Goal: Task Accomplishment & Management: Use online tool/utility

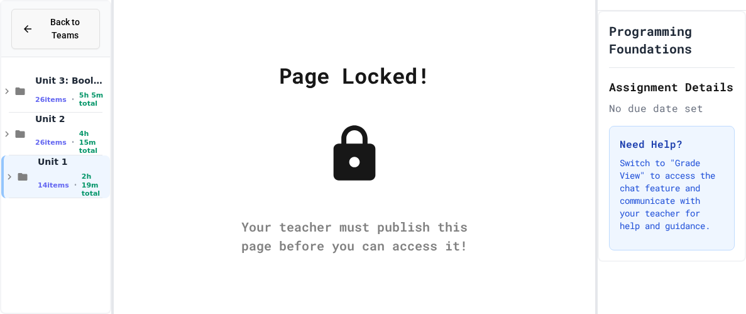
click at [55, 30] on span "Back to Teams" at bounding box center [65, 29] width 48 height 26
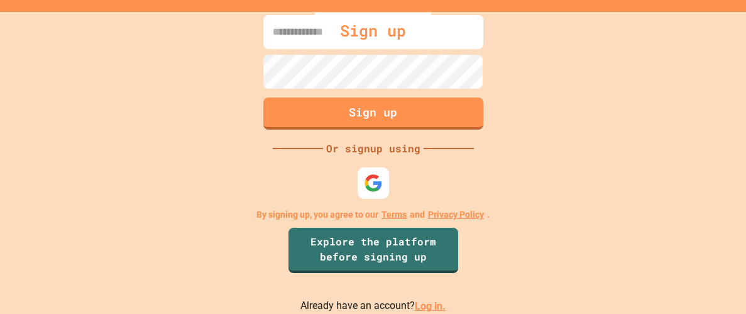
click at [438, 309] on link "Log in." at bounding box center [430, 306] width 31 height 12
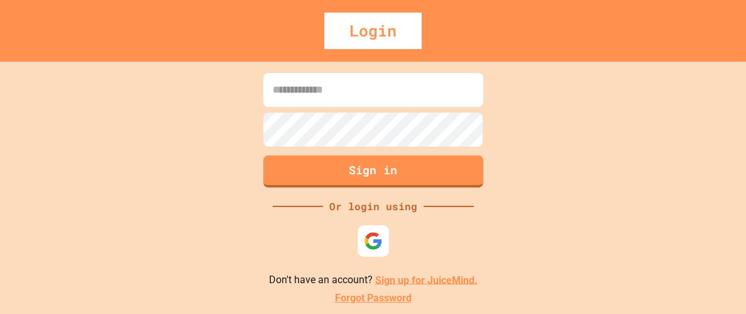
click at [303, 101] on input at bounding box center [373, 90] width 220 height 34
type input "**********"
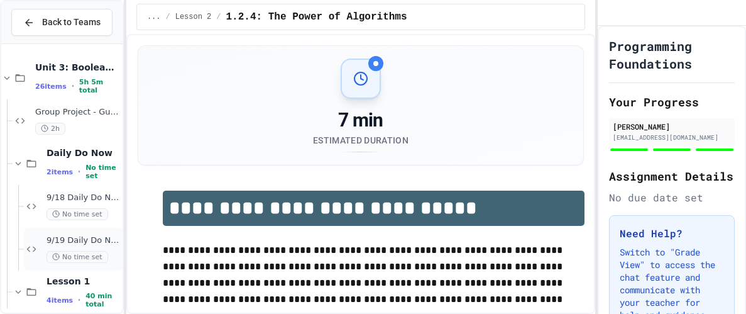
click at [76, 241] on span "9/19 Daily Do Now" at bounding box center [84, 240] width 74 height 11
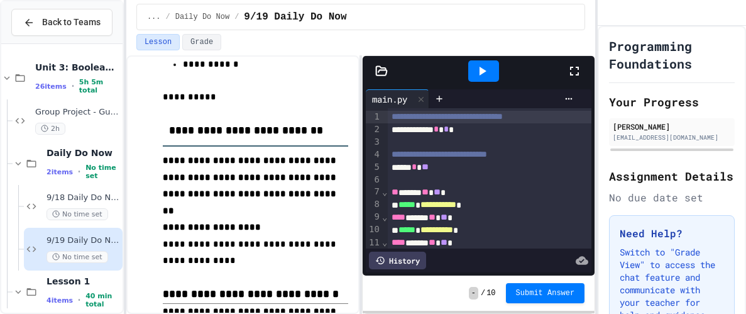
scroll to position [569, 0]
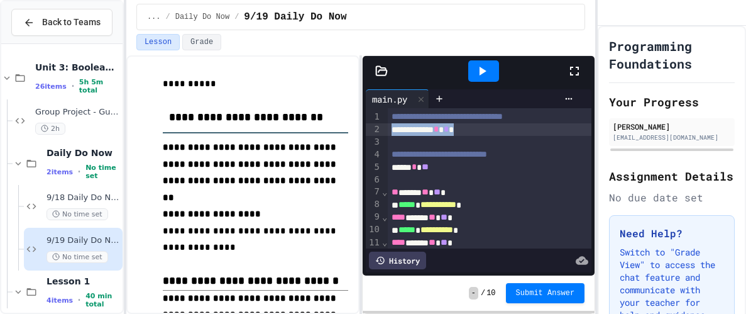
drag, startPoint x: 392, startPoint y: 131, endPoint x: 502, endPoint y: 129, distance: 110.0
click at [502, 129] on div "**********" at bounding box center [490, 129] width 204 height 13
copy div "**********"
click at [471, 138] on div at bounding box center [490, 142] width 204 height 13
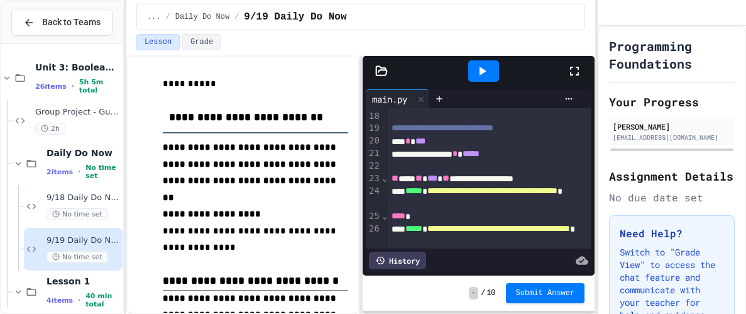
scroll to position [253, 0]
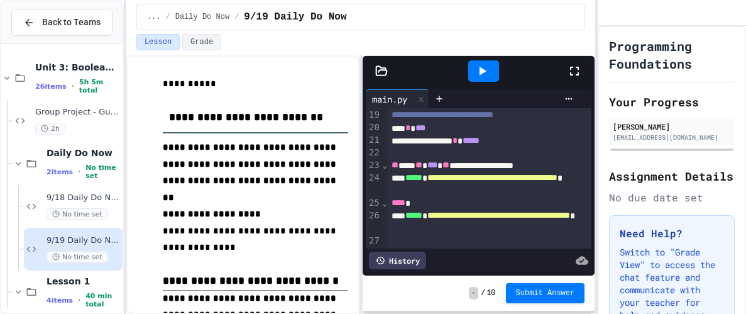
click at [476, 74] on icon at bounding box center [481, 70] width 15 height 15
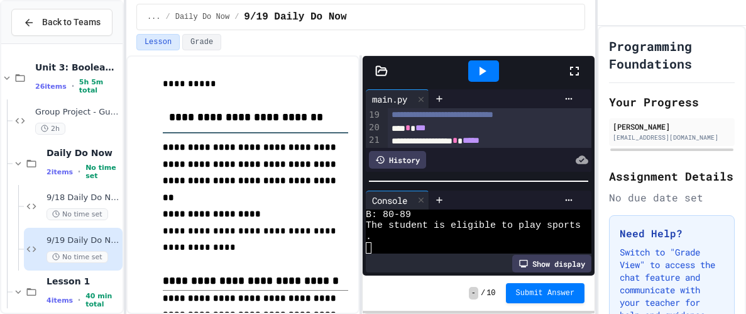
click at [476, 74] on icon at bounding box center [481, 70] width 15 height 15
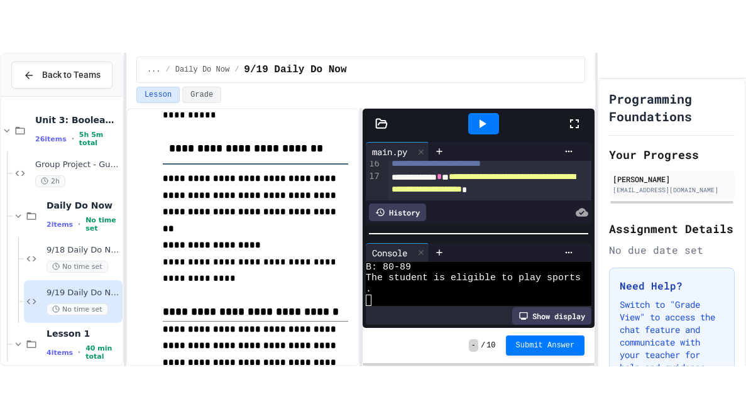
scroll to position [196, 0]
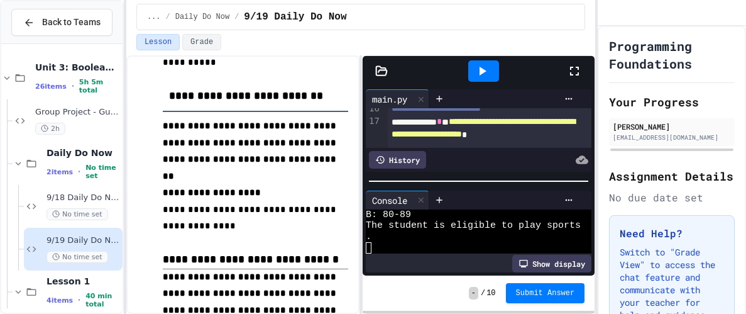
click at [576, 70] on icon at bounding box center [574, 70] width 15 height 15
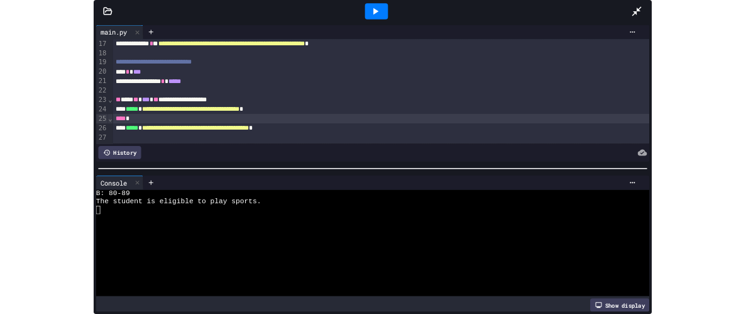
scroll to position [204, 0]
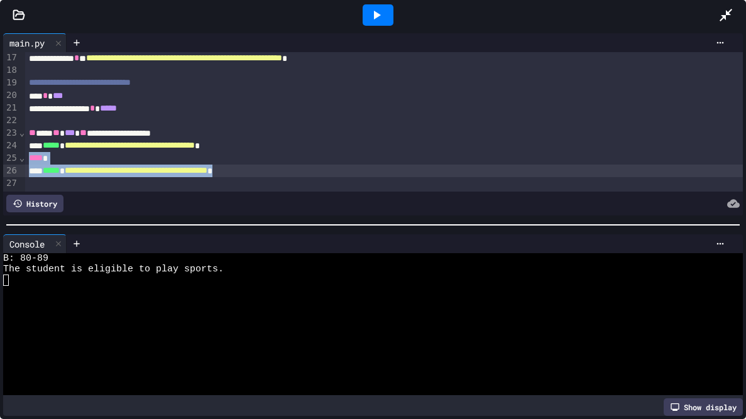
drag, startPoint x: 28, startPoint y: 156, endPoint x: 329, endPoint y: 176, distance: 301.6
click at [329, 176] on div "**********" at bounding box center [384, 21] width 718 height 344
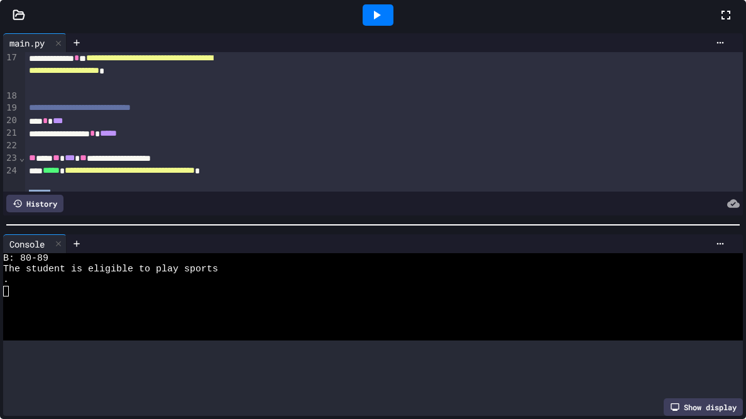
scroll to position [485, 0]
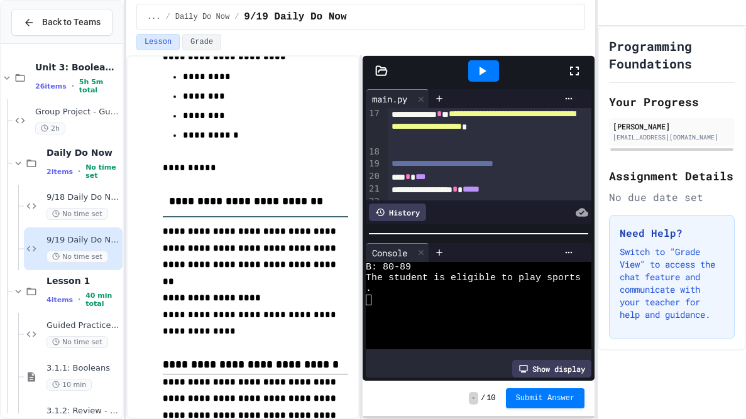
click at [576, 70] on icon at bounding box center [574, 70] width 15 height 15
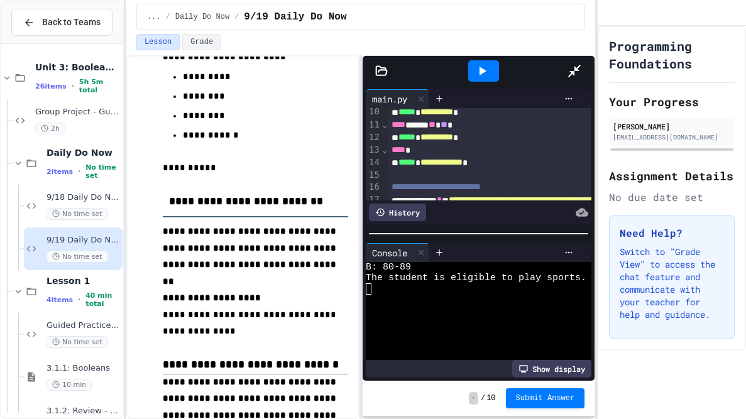
scroll to position [118, 0]
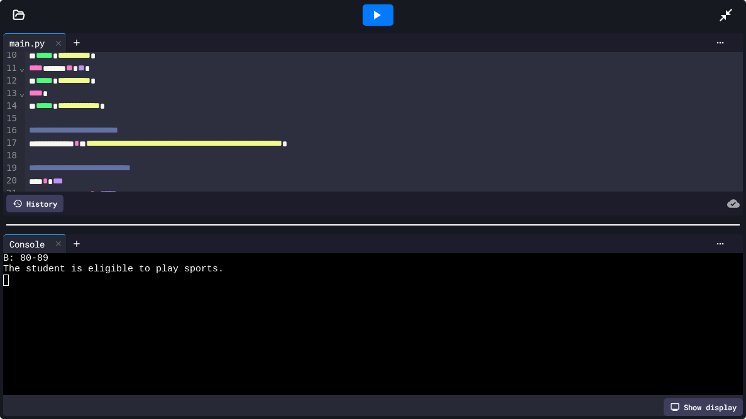
click at [282, 142] on span "**********" at bounding box center [184, 143] width 196 height 9
click at [288, 146] on span "**********" at bounding box center [188, 143] width 199 height 9
click at [377, 11] on icon at bounding box center [376, 15] width 15 height 15
click at [298, 275] on div at bounding box center [368, 280] width 730 height 11
click at [392, 19] on div at bounding box center [378, 14] width 31 height 21
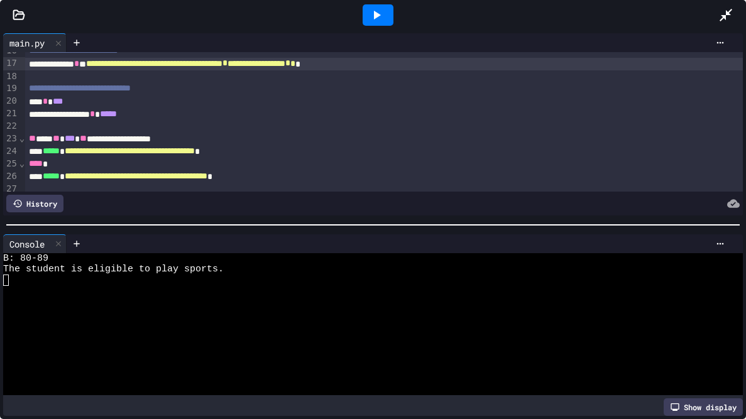
scroll to position [204, 0]
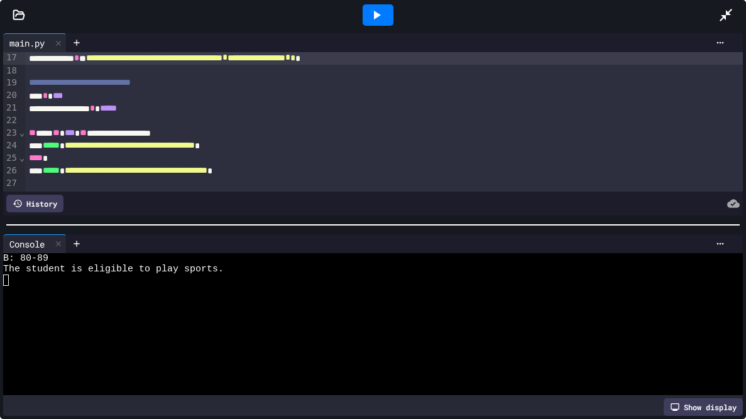
click at [182, 110] on div "**********" at bounding box center [384, 108] width 718 height 13
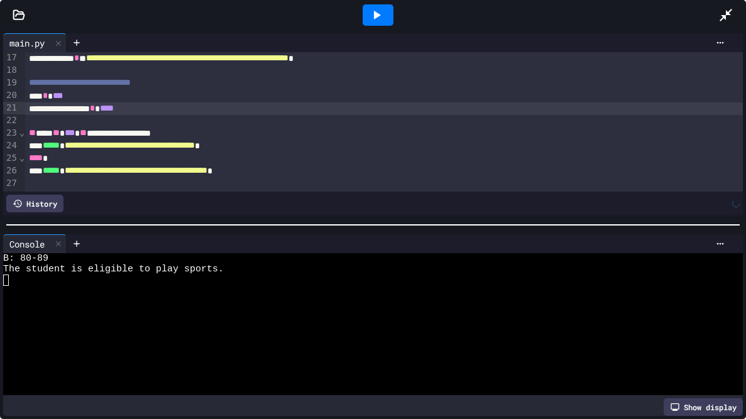
click at [383, 16] on icon at bounding box center [376, 15] width 15 height 15
click at [281, 279] on div at bounding box center [368, 280] width 730 height 11
click at [172, 111] on div "**********" at bounding box center [384, 108] width 718 height 13
click at [381, 11] on icon at bounding box center [376, 15] width 15 height 15
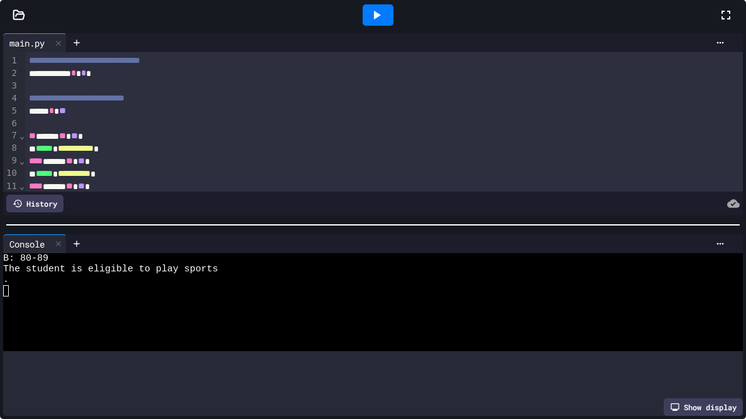
scroll to position [505, 0]
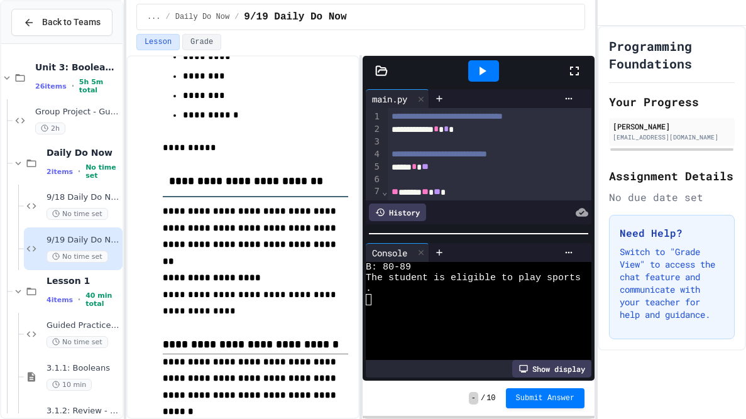
click at [442, 313] on div at bounding box center [473, 310] width 215 height 11
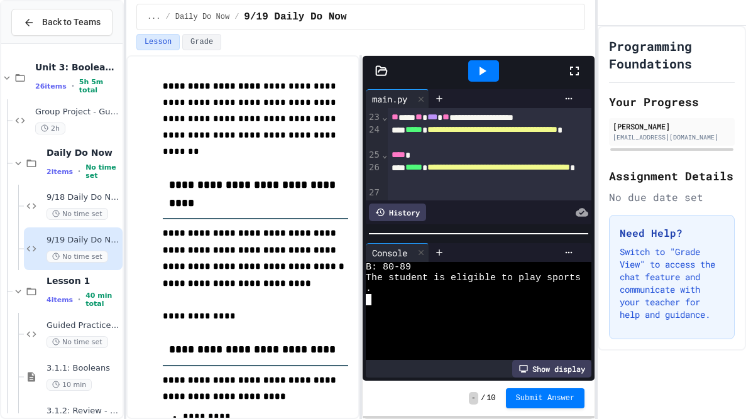
scroll to position [151, 0]
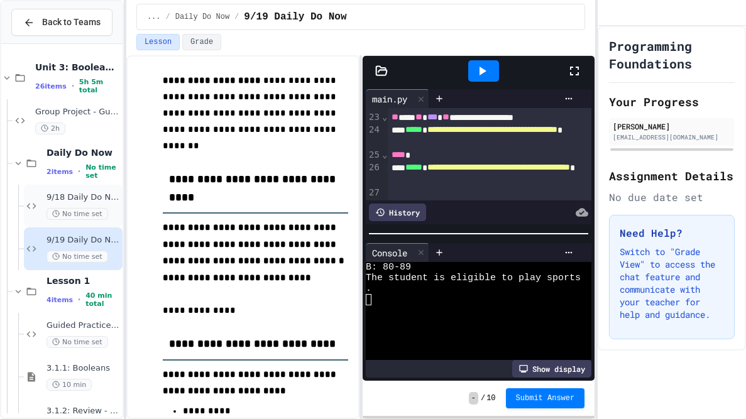
click at [51, 219] on span "No time set" at bounding box center [78, 214] width 62 height 12
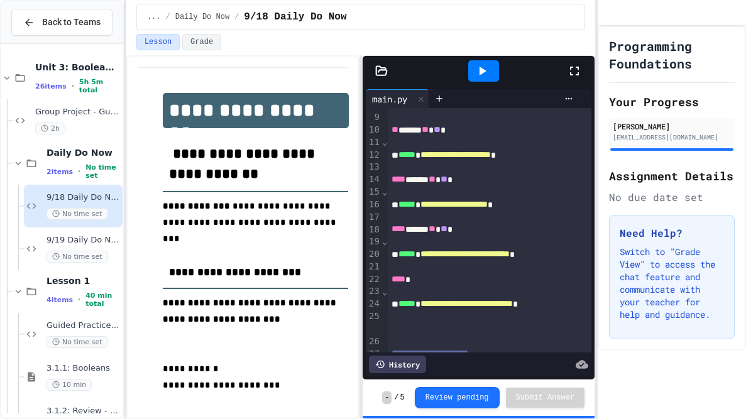
scroll to position [158, 0]
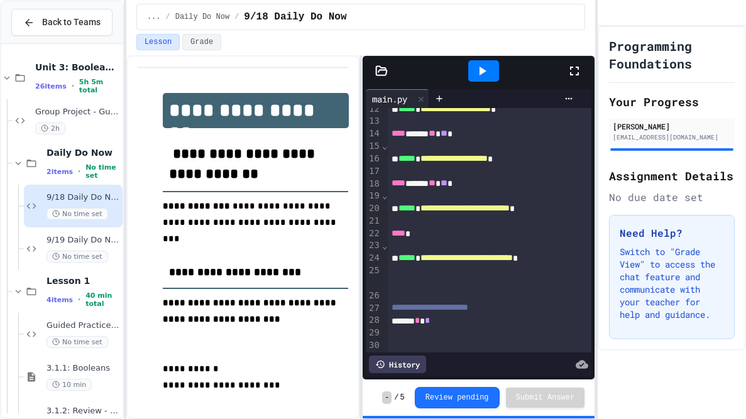
click at [475, 74] on icon at bounding box center [481, 70] width 15 height 15
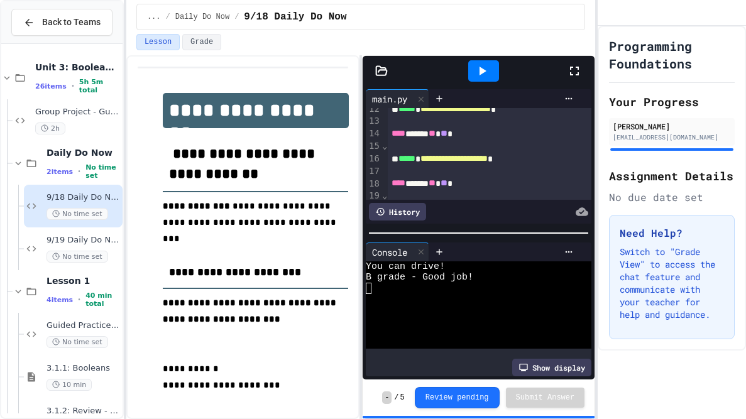
click at [427, 287] on div at bounding box center [473, 288] width 215 height 11
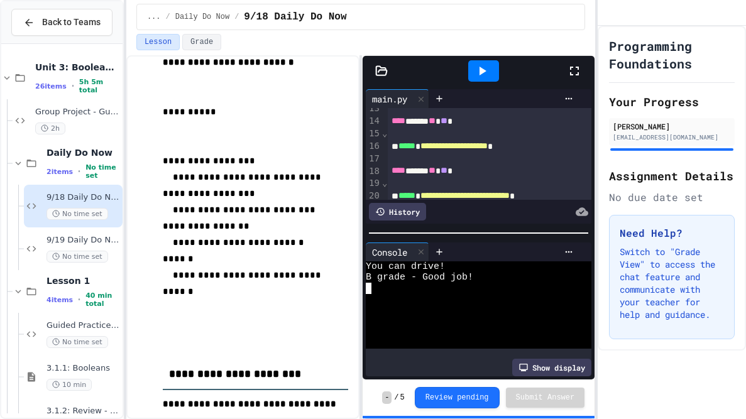
scroll to position [312, 0]
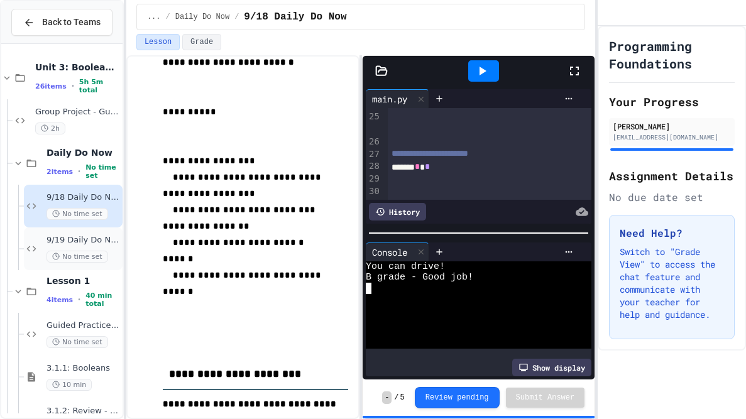
click at [92, 251] on span "No time set" at bounding box center [78, 257] width 62 height 12
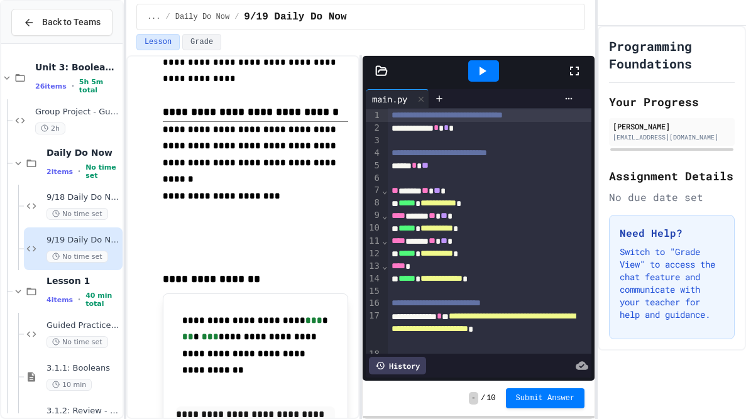
scroll to position [799, 0]
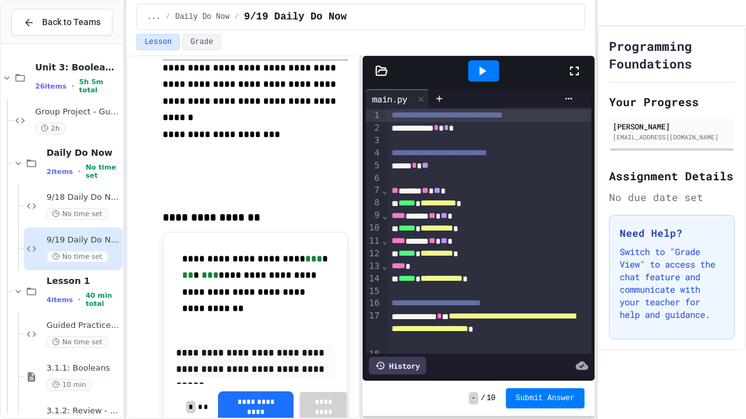
click at [583, 72] on div at bounding box center [581, 71] width 28 height 34
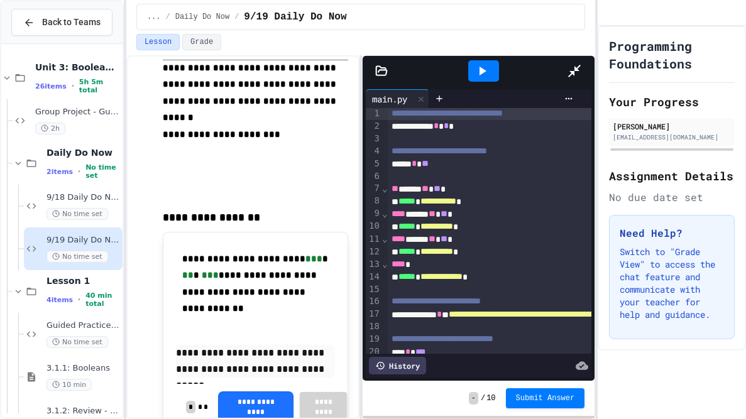
scroll to position [1, 0]
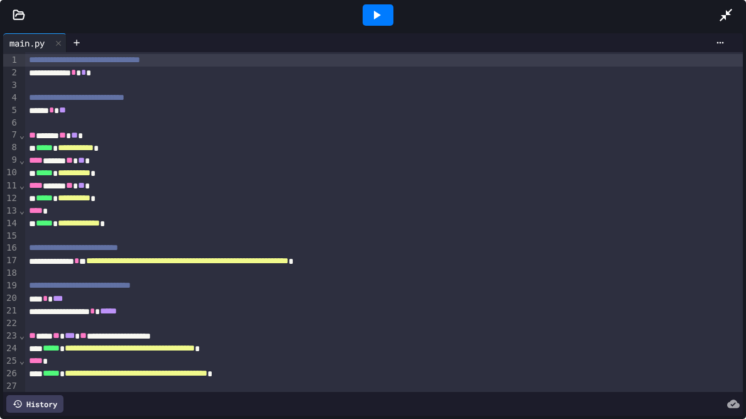
click at [376, 13] on icon at bounding box center [377, 15] width 7 height 9
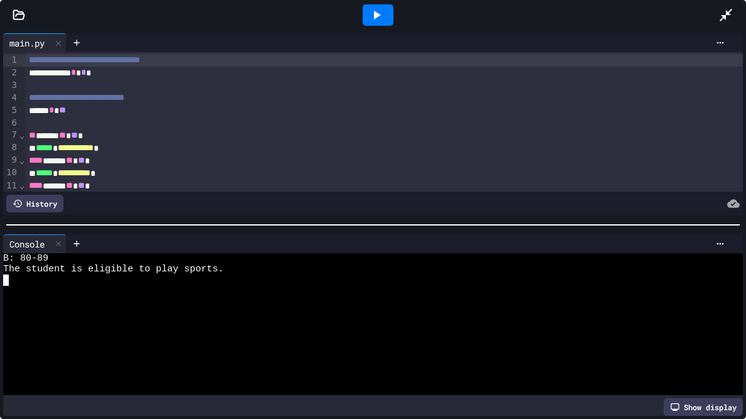
click at [269, 300] on div at bounding box center [368, 302] width 730 height 11
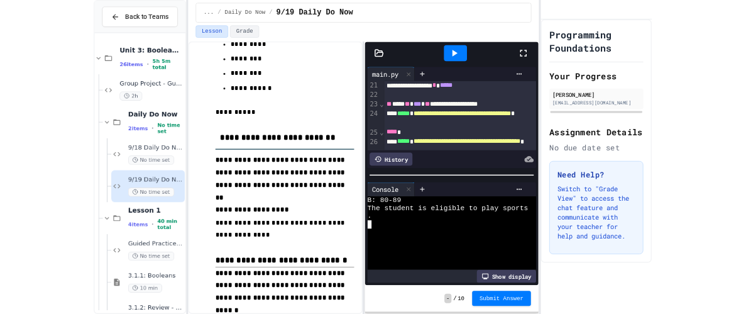
scroll to position [280, 0]
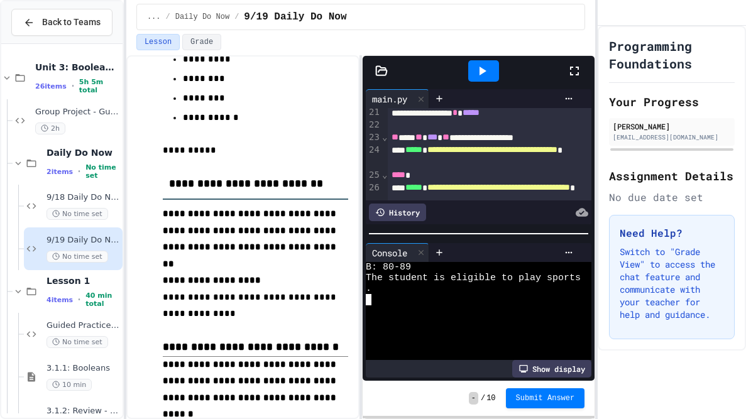
click at [431, 172] on div "**** *" at bounding box center [490, 175] width 204 height 13
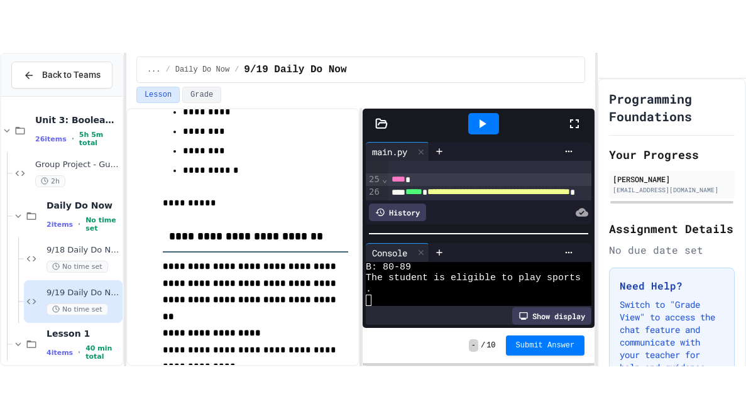
scroll to position [337, 0]
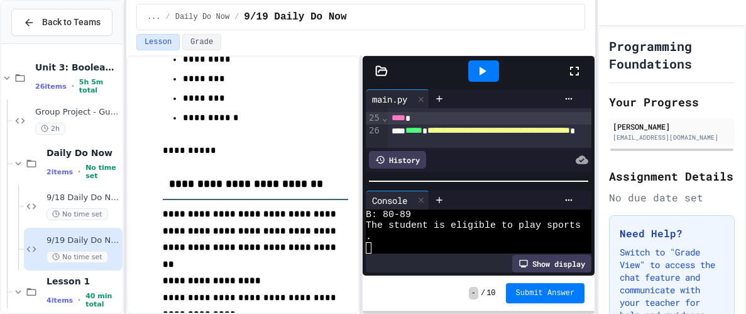
click at [576, 77] on icon at bounding box center [574, 70] width 15 height 15
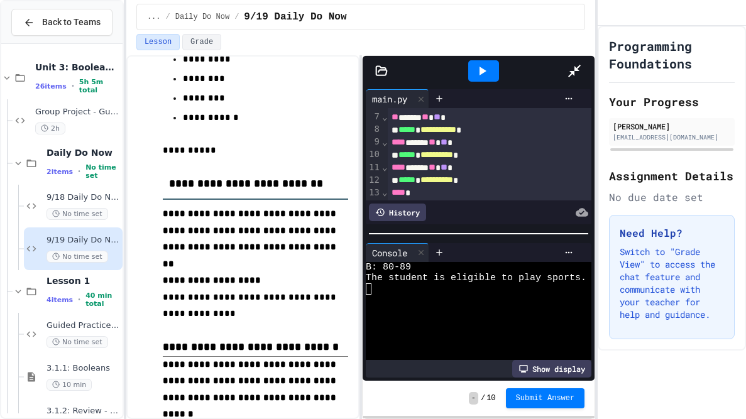
scroll to position [204, 0]
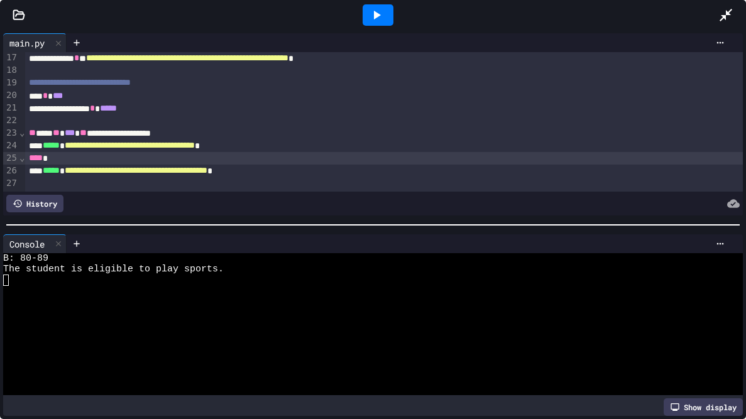
click at [484, 165] on div "**********" at bounding box center [384, 171] width 718 height 13
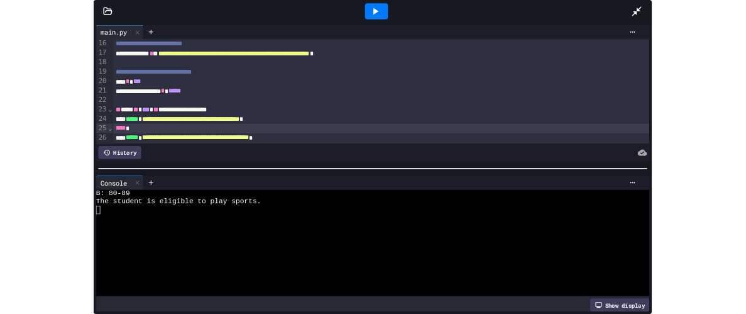
scroll to position [192, 0]
